Goal: Consume media (video, audio)

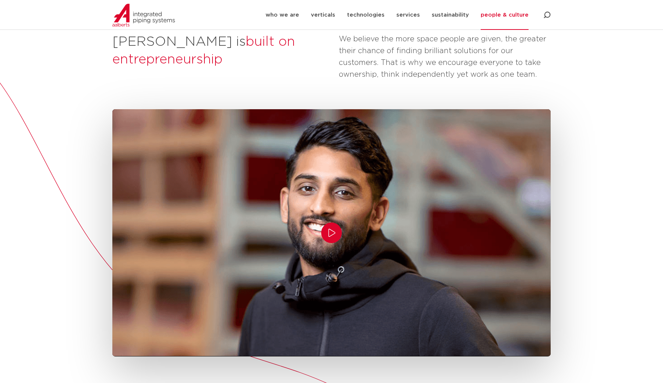
scroll to position [156, 0]
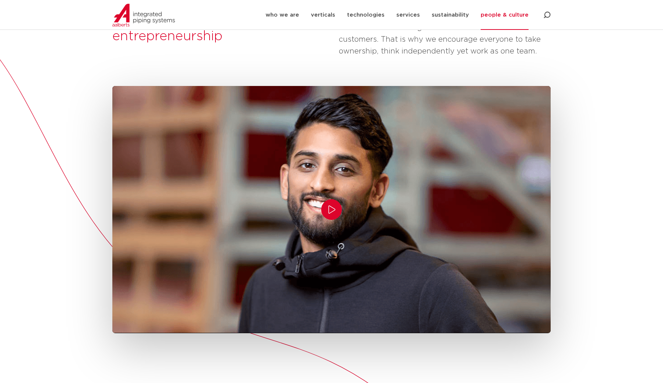
click at [333, 208] on icon "Play/Pause" at bounding box center [331, 209] width 9 height 9
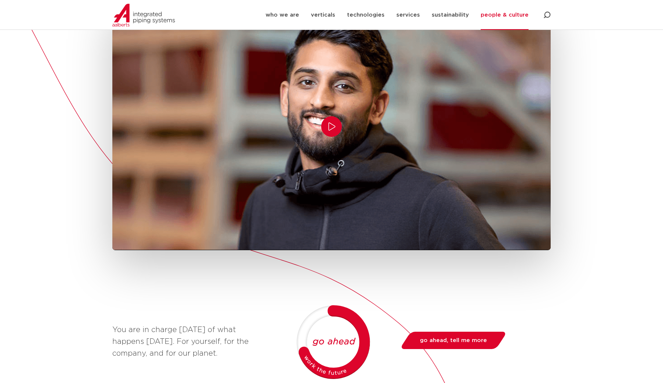
click at [329, 126] on icon "Play/Pause" at bounding box center [331, 126] width 9 height 9
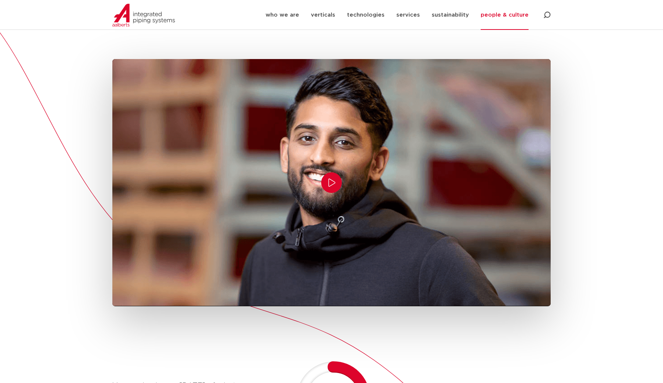
scroll to position [178, 0]
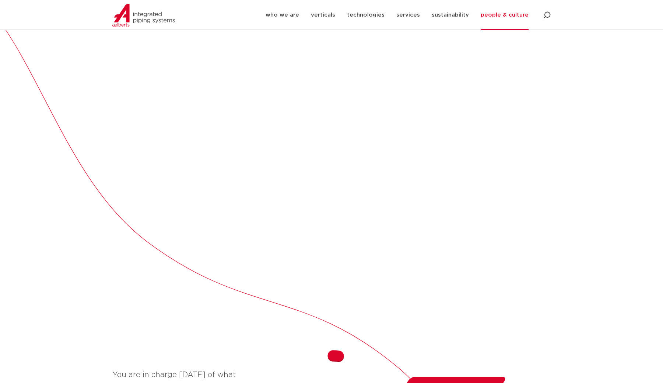
scroll to position [201, 0]
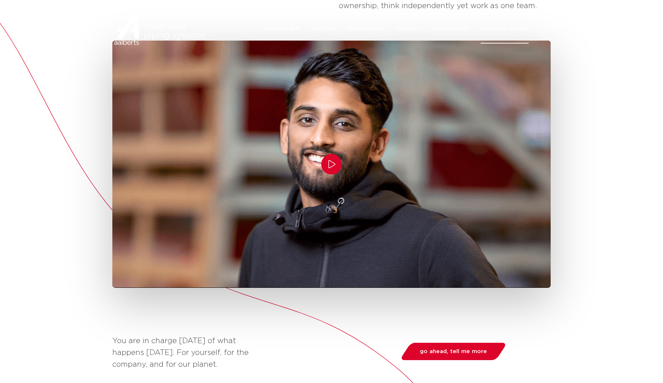
scroll to position [201, 0]
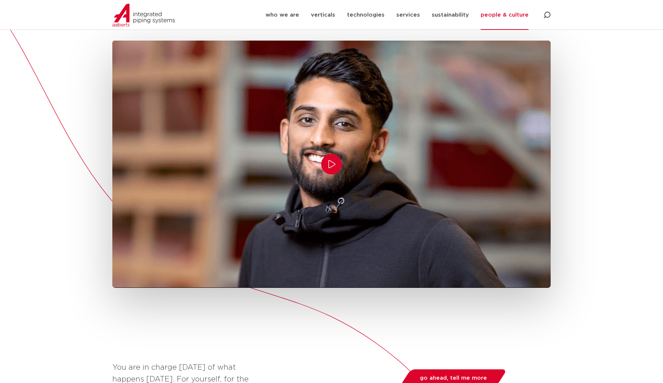
click at [339, 163] on button "Play/Pause" at bounding box center [331, 164] width 21 height 21
click at [332, 162] on icon "Play/Pause" at bounding box center [331, 164] width 9 height 9
click at [330, 167] on icon "Play/Pause" at bounding box center [331, 164] width 9 height 9
click at [331, 165] on icon "Play/Pause" at bounding box center [331, 164] width 9 height 9
click at [332, 165] on icon "Play/Pause" at bounding box center [331, 164] width 9 height 9
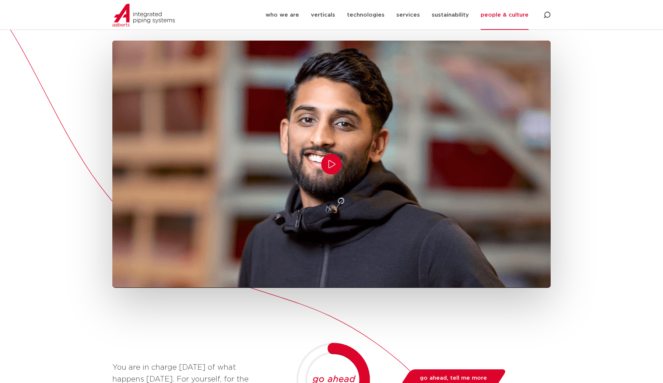
click at [331, 166] on icon "Play/Pause" at bounding box center [331, 164] width 9 height 9
drag, startPoint x: 333, startPoint y: 165, endPoint x: 363, endPoint y: 192, distance: 40.5
click at [334, 169] on button "Play/Pause" at bounding box center [331, 164] width 21 height 21
drag, startPoint x: 560, startPoint y: 151, endPoint x: 538, endPoint y: 157, distance: 22.4
click at [560, 151] on div "[PERSON_NAME] is built on entrepreneurship We believe the more space people are…" at bounding box center [331, 314] width 663 height 795
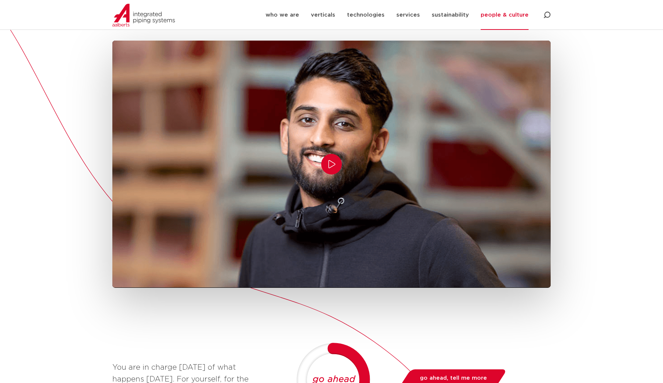
click at [332, 164] on icon "Play/Pause" at bounding box center [331, 164] width 9 height 9
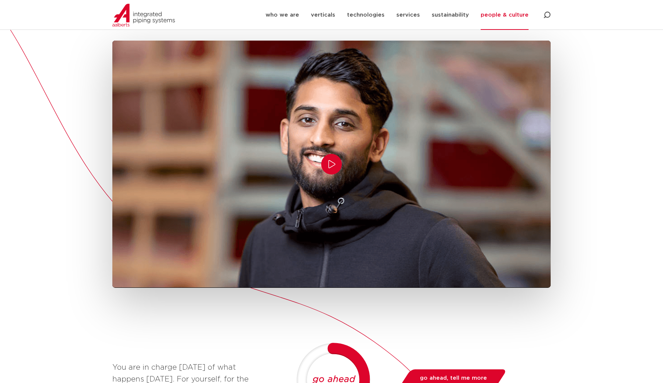
click at [332, 164] on icon "Play/Pause" at bounding box center [331, 164] width 9 height 9
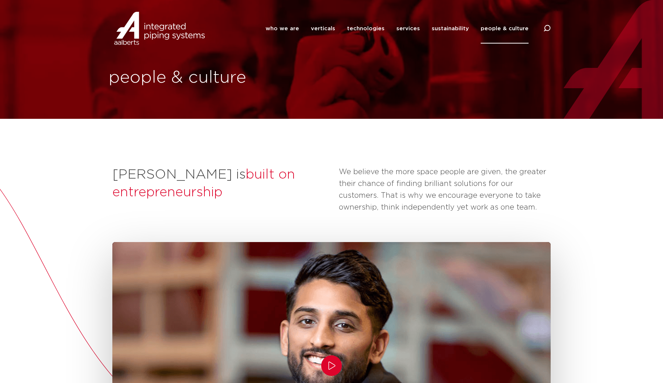
scroll to position [201, 0]
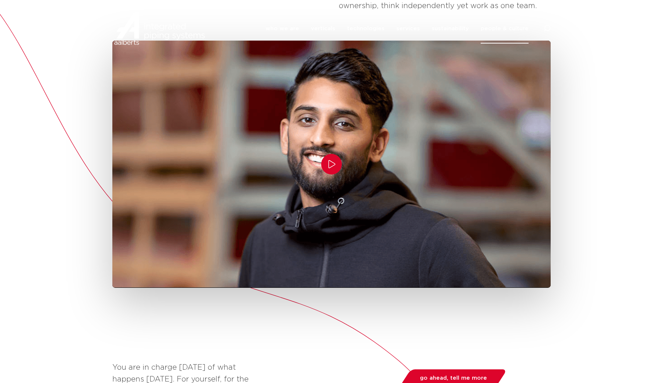
click at [332, 162] on icon "Play/Pause" at bounding box center [331, 164] width 9 height 9
click at [332, 164] on icon "Play/Pause" at bounding box center [331, 164] width 9 height 9
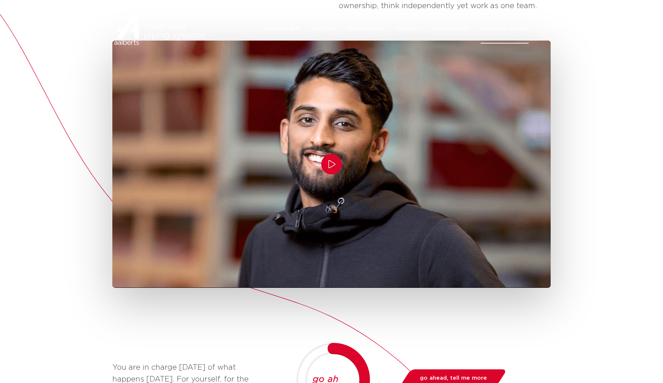
click at [332, 164] on icon "Play/Pause" at bounding box center [331, 164] width 9 height 9
click at [516, 41] on link "people & culture" at bounding box center [505, 29] width 48 height 30
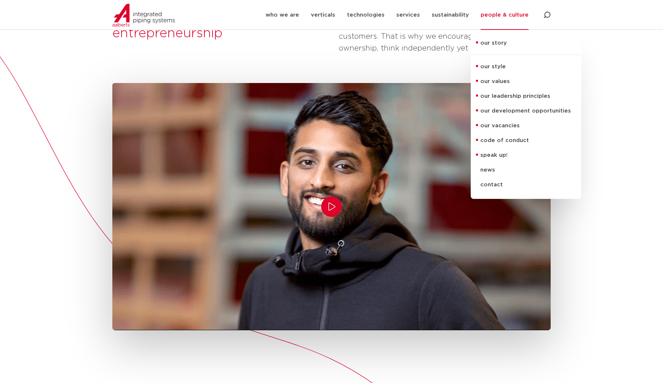
scroll to position [181, 0]
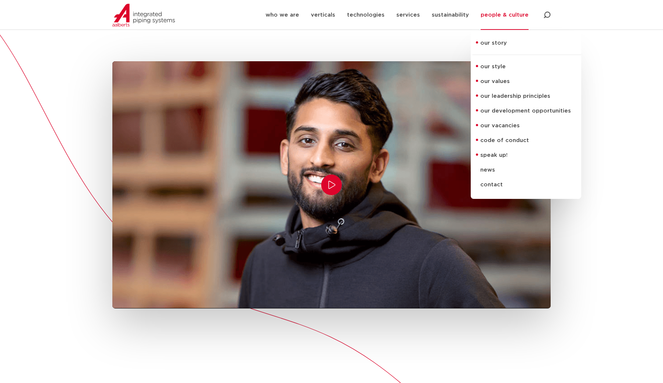
click at [630, 130] on div "Aalberts is built on entrepreneurship We believe the more space people are give…" at bounding box center [331, 335] width 663 height 795
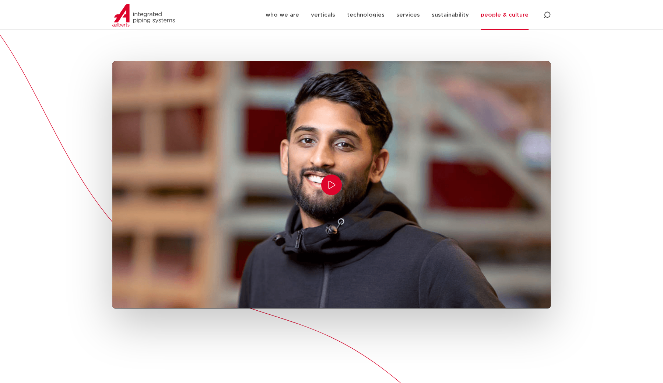
click at [338, 187] on button "Play/Pause" at bounding box center [331, 184] width 21 height 21
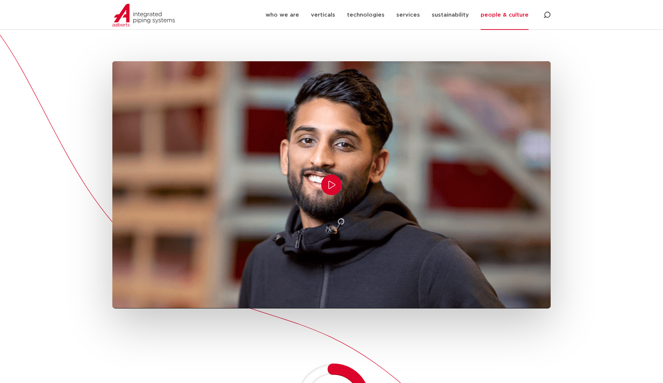
click at [338, 187] on button "Play/Pause" at bounding box center [331, 184] width 21 height 21
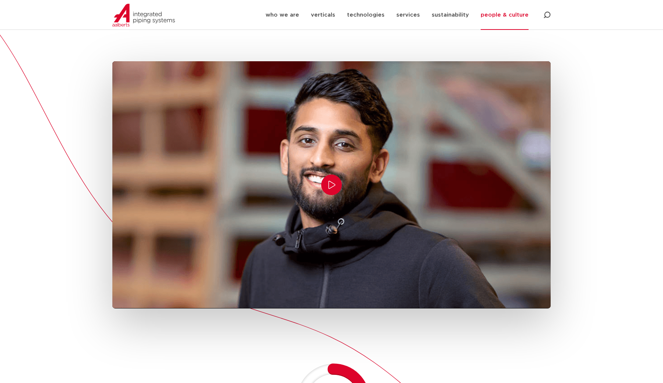
click at [338, 187] on button "Play/Pause" at bounding box center [331, 184] width 21 height 21
click at [338, 186] on button "Play/Pause" at bounding box center [331, 184] width 21 height 21
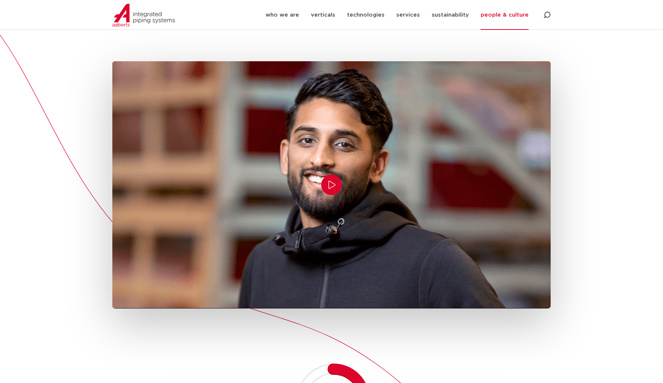
click at [338, 186] on button "Play/Pause" at bounding box center [331, 184] width 21 height 21
click at [330, 176] on button "Play/Pause" at bounding box center [331, 184] width 21 height 21
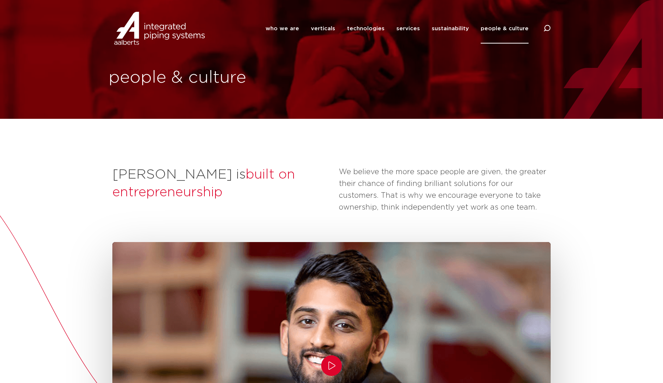
click at [334, 361] on icon "Play/Pause" at bounding box center [331, 365] width 9 height 9
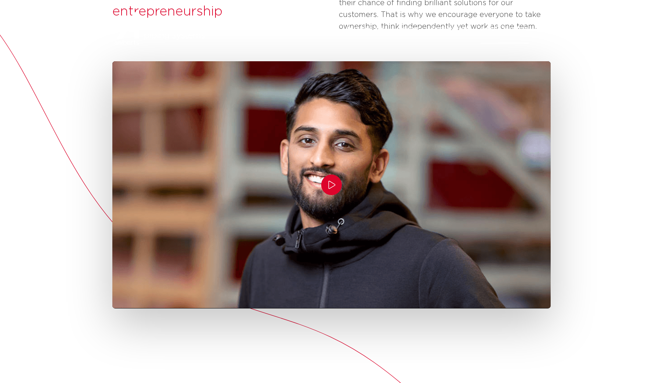
click at [331, 187] on icon "Play/Pause" at bounding box center [331, 184] width 9 height 9
click at [331, 186] on icon "Play/Pause" at bounding box center [331, 184] width 9 height 9
click at [331, 188] on icon "Play/Pause" at bounding box center [331, 184] width 9 height 9
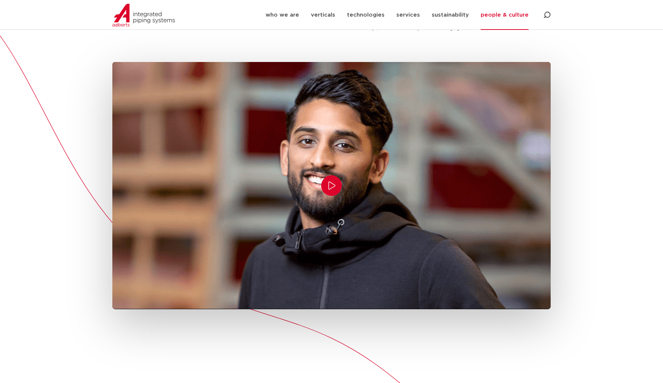
scroll to position [182, 0]
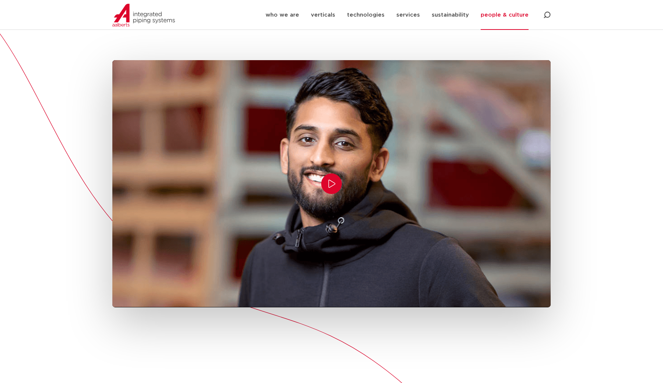
click at [332, 180] on icon "Play/Pause" at bounding box center [332, 184] width 7 height 8
drag, startPoint x: 332, startPoint y: 181, endPoint x: 334, endPoint y: 194, distance: 12.3
click at [332, 181] on icon "Play/Pause" at bounding box center [331, 183] width 9 height 9
click at [334, 187] on icon "Play/Pause" at bounding box center [331, 183] width 9 height 9
click at [332, 189] on button "Play/Pause" at bounding box center [331, 183] width 21 height 21
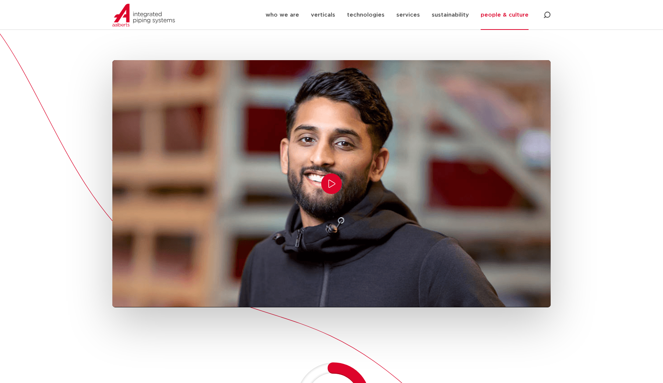
click at [335, 187] on icon "Play/Pause" at bounding box center [331, 183] width 9 height 9
drag, startPoint x: 338, startPoint y: 185, endPoint x: 337, endPoint y: 198, distance: 13.0
click at [338, 186] on button "Play/Pause" at bounding box center [331, 183] width 21 height 21
click at [333, 192] on button "Play/Pause" at bounding box center [331, 183] width 21 height 21
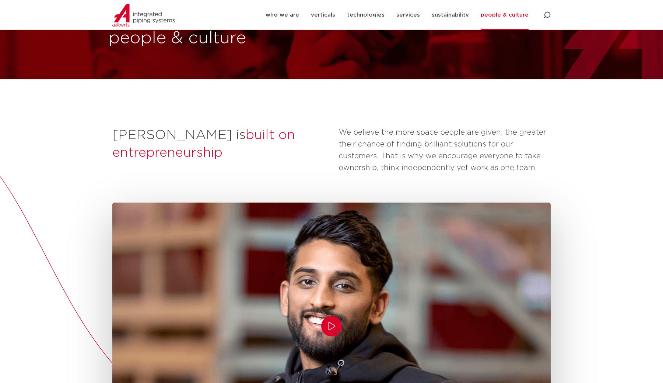
scroll to position [0, 0]
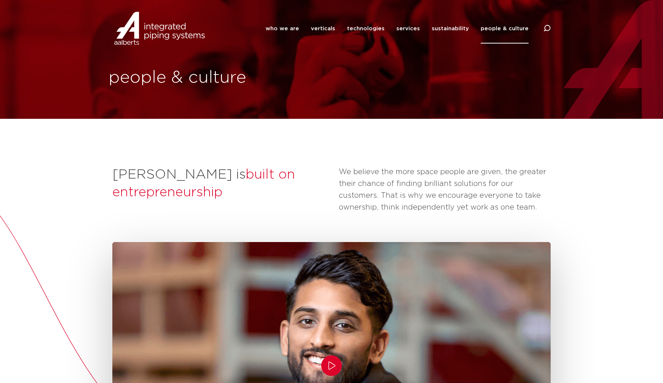
click at [327, 363] on icon "Play/Pause" at bounding box center [331, 365] width 9 height 9
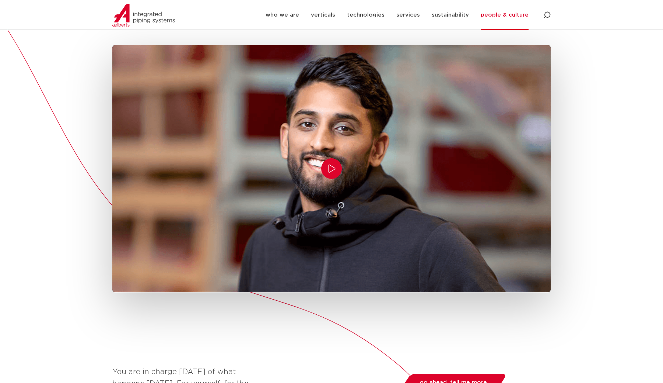
scroll to position [202, 0]
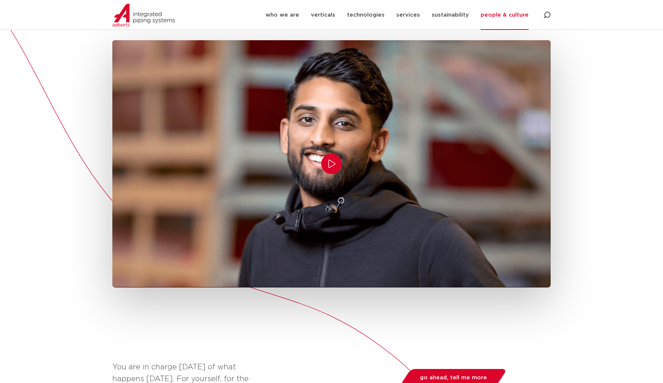
click at [329, 166] on icon "Play/Pause" at bounding box center [331, 163] width 9 height 9
click at [335, 156] on button "Play/Pause" at bounding box center [331, 163] width 21 height 21
click at [332, 167] on icon "Play/Pause" at bounding box center [331, 163] width 9 height 9
click at [331, 169] on button "Play/Pause" at bounding box center [331, 163] width 21 height 21
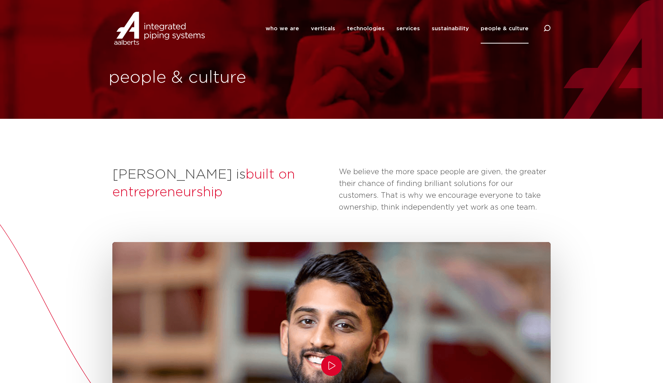
scroll to position [202, 0]
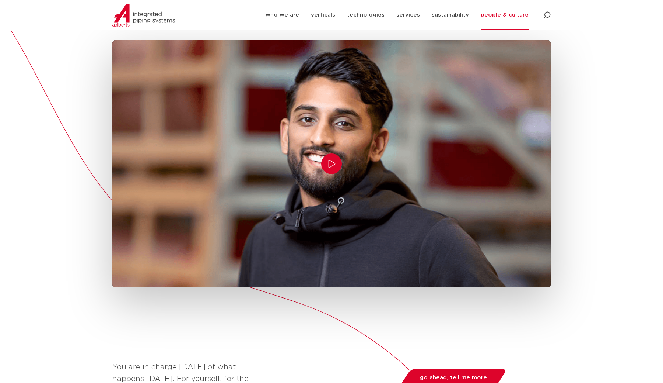
click at [337, 161] on button "Play/Pause" at bounding box center [331, 163] width 21 height 21
click at [330, 165] on icon "Play/Pause" at bounding box center [331, 163] width 9 height 9
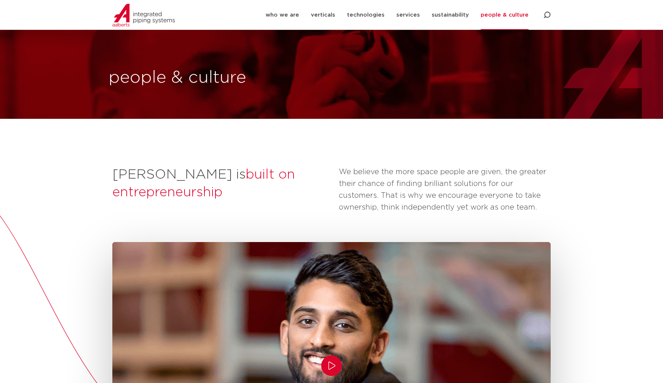
scroll to position [202, 0]
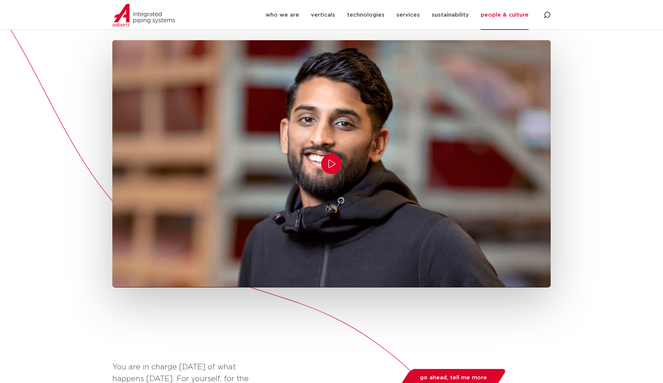
click at [323, 158] on button "Play/Pause" at bounding box center [331, 163] width 21 height 21
click at [330, 165] on icon "Play/Pause" at bounding box center [331, 163] width 9 height 9
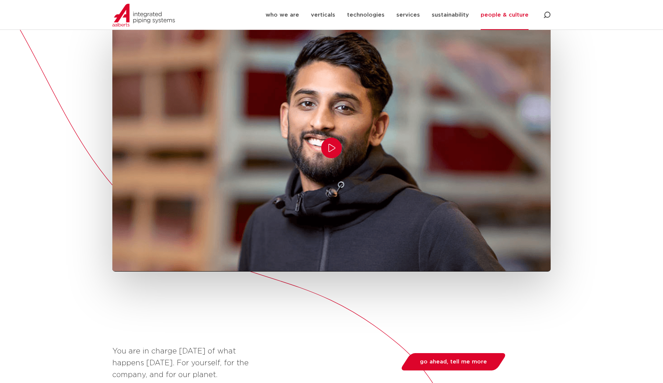
scroll to position [215, 0]
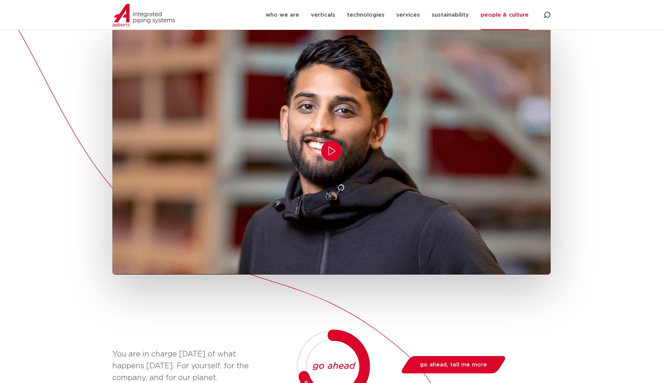
click at [330, 149] on icon "Play/Pause" at bounding box center [331, 150] width 9 height 9
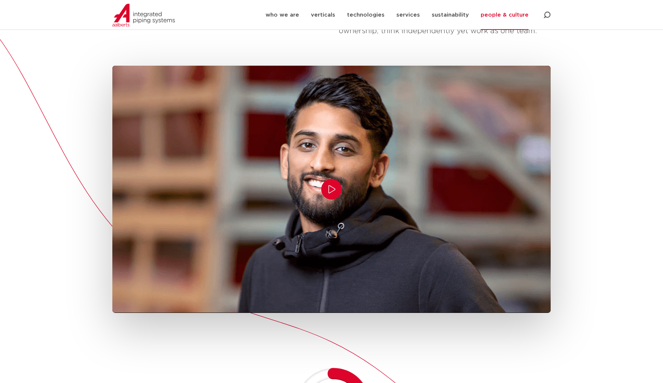
scroll to position [181, 0]
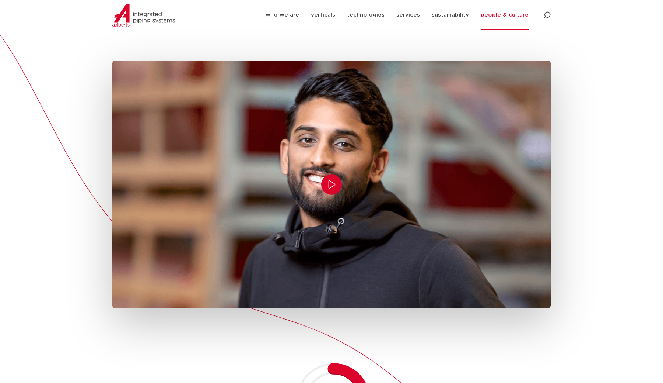
click at [330, 178] on button "Play/Pause" at bounding box center [331, 184] width 21 height 21
